Goal: Task Accomplishment & Management: Manage account settings

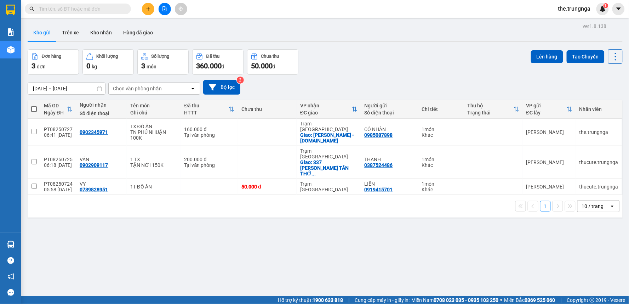
click at [565, 13] on span "the.trungnga" at bounding box center [574, 8] width 44 height 9
click at [571, 23] on span "Đăng xuất" at bounding box center [578, 22] width 30 height 8
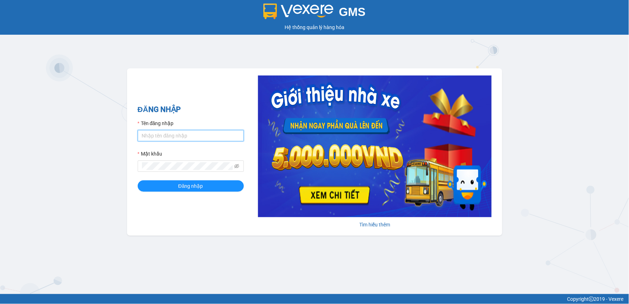
click at [199, 133] on input "Tên đăng nhập" at bounding box center [191, 135] width 106 height 11
type input "heoxinh.trungnga"
click at [138, 180] on button "Đăng nhập" at bounding box center [191, 185] width 106 height 11
